Goal: Task Accomplishment & Management: Use online tool/utility

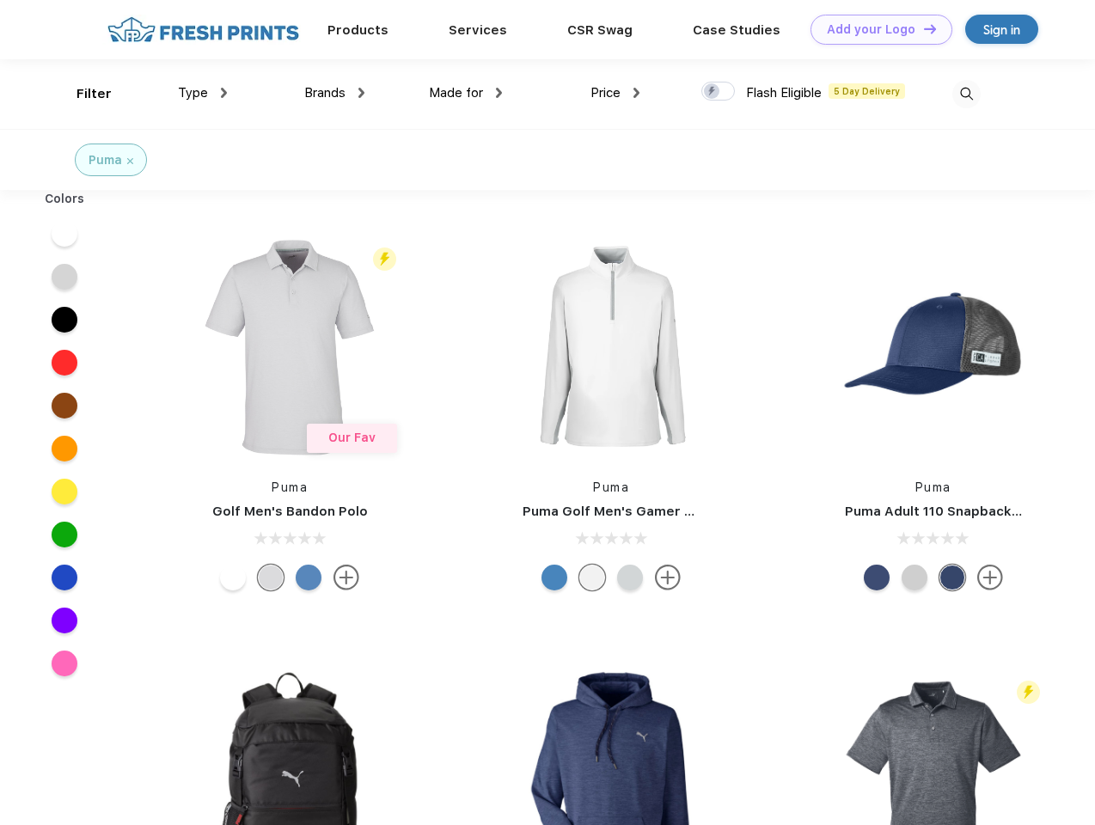
click at [875, 29] on link "Add your Logo Design Tool" at bounding box center [881, 30] width 142 height 30
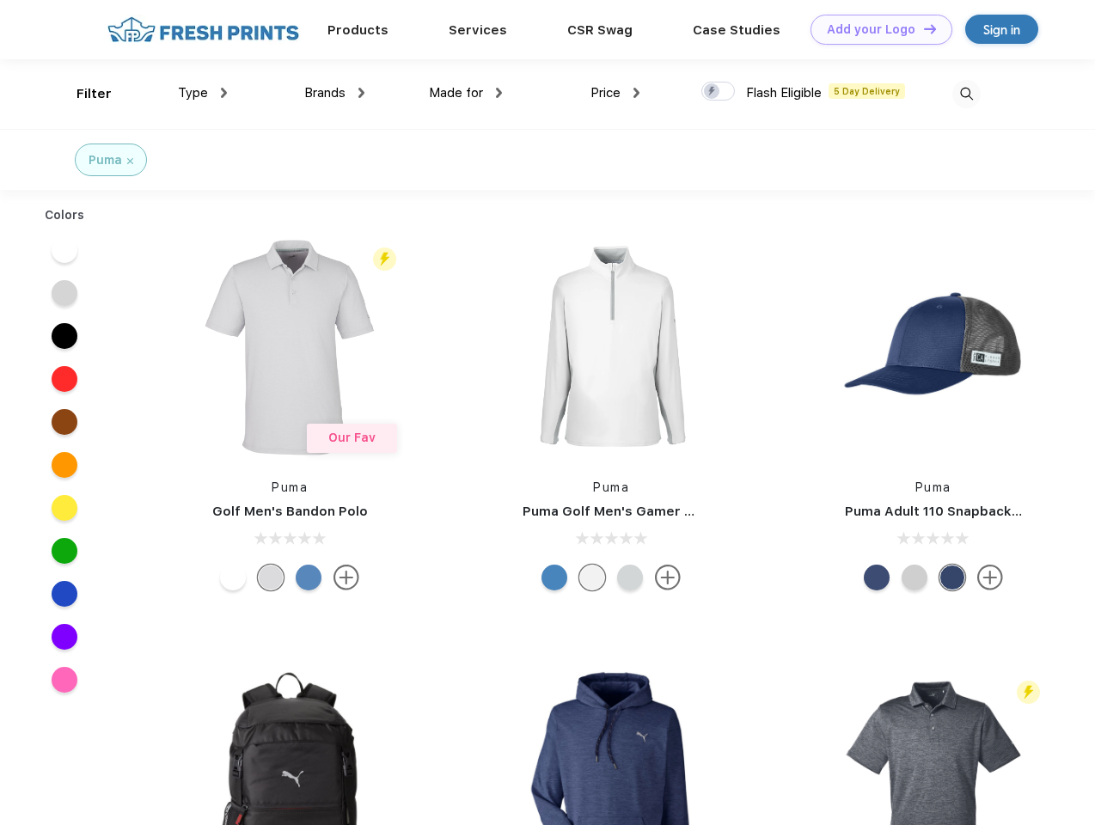
click at [0, 0] on div "Design Tool" at bounding box center [0, 0] width 0 height 0
click at [922, 28] on link "Add your Logo Design Tool" at bounding box center [881, 30] width 142 height 30
click at [82, 94] on div "Filter" at bounding box center [93, 94] width 35 height 20
click at [203, 93] on span "Type" at bounding box center [193, 92] width 30 height 15
click at [334, 93] on span "Brands" at bounding box center [324, 92] width 41 height 15
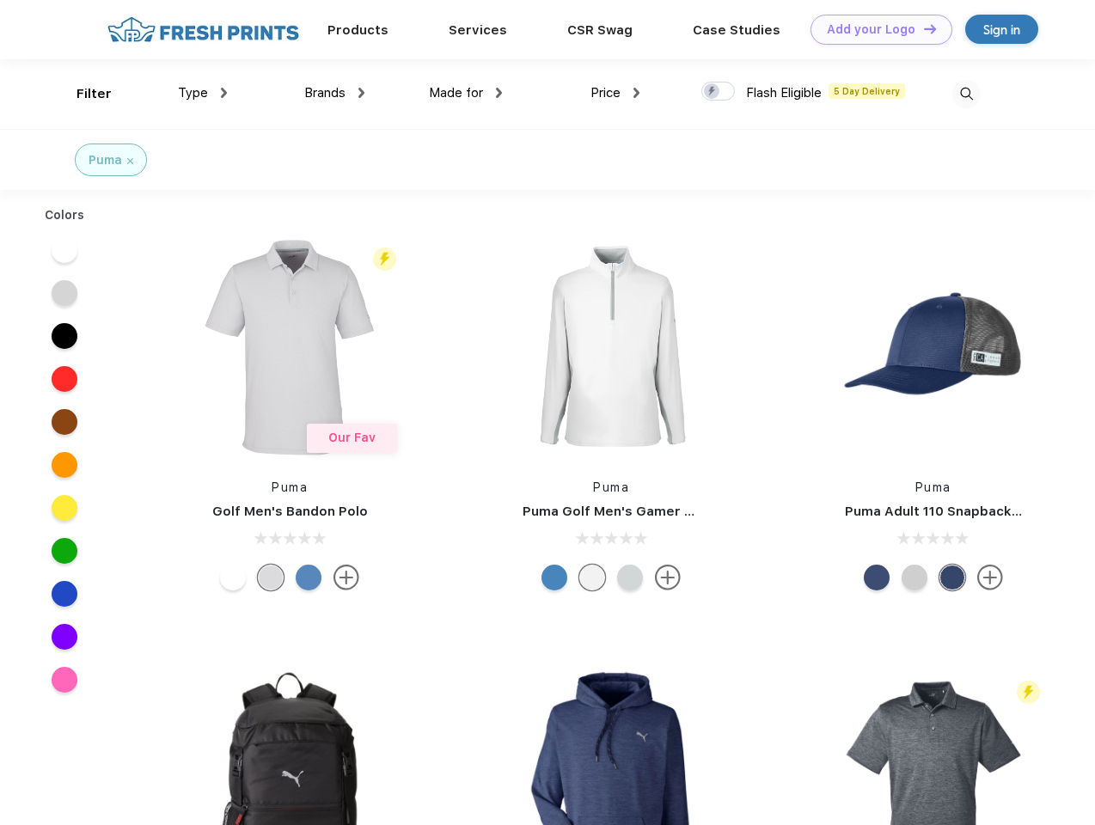
click at [466, 93] on span "Made for" at bounding box center [456, 92] width 54 height 15
click at [615, 93] on span "Price" at bounding box center [605, 92] width 30 height 15
click at [718, 92] on div at bounding box center [718, 91] width 34 height 19
click at [712, 92] on input "checkbox" at bounding box center [706, 86] width 11 height 11
click at [966, 94] on img at bounding box center [966, 94] width 28 height 28
